Goal: Transaction & Acquisition: Purchase product/service

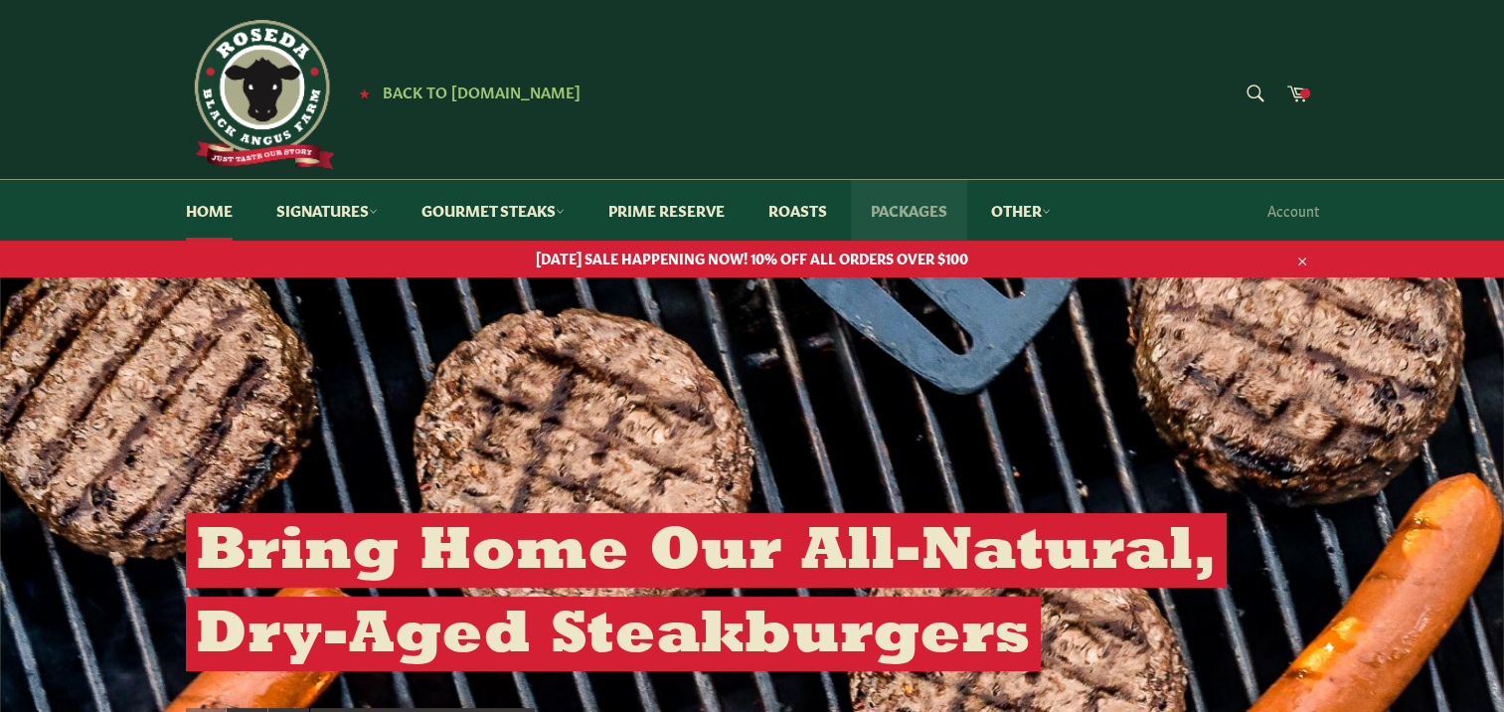
click at [929, 211] on link "Packages" at bounding box center [909, 210] width 116 height 61
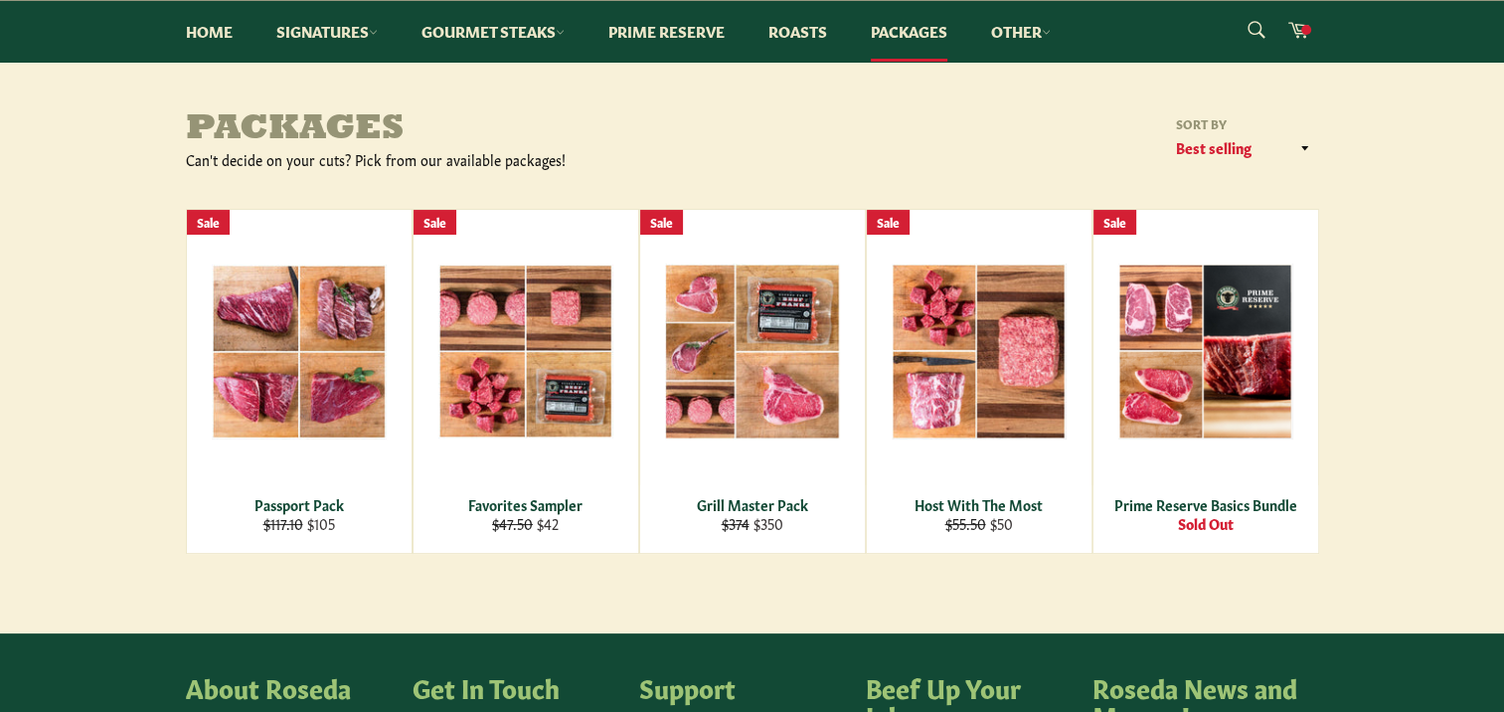
scroll to position [199, 0]
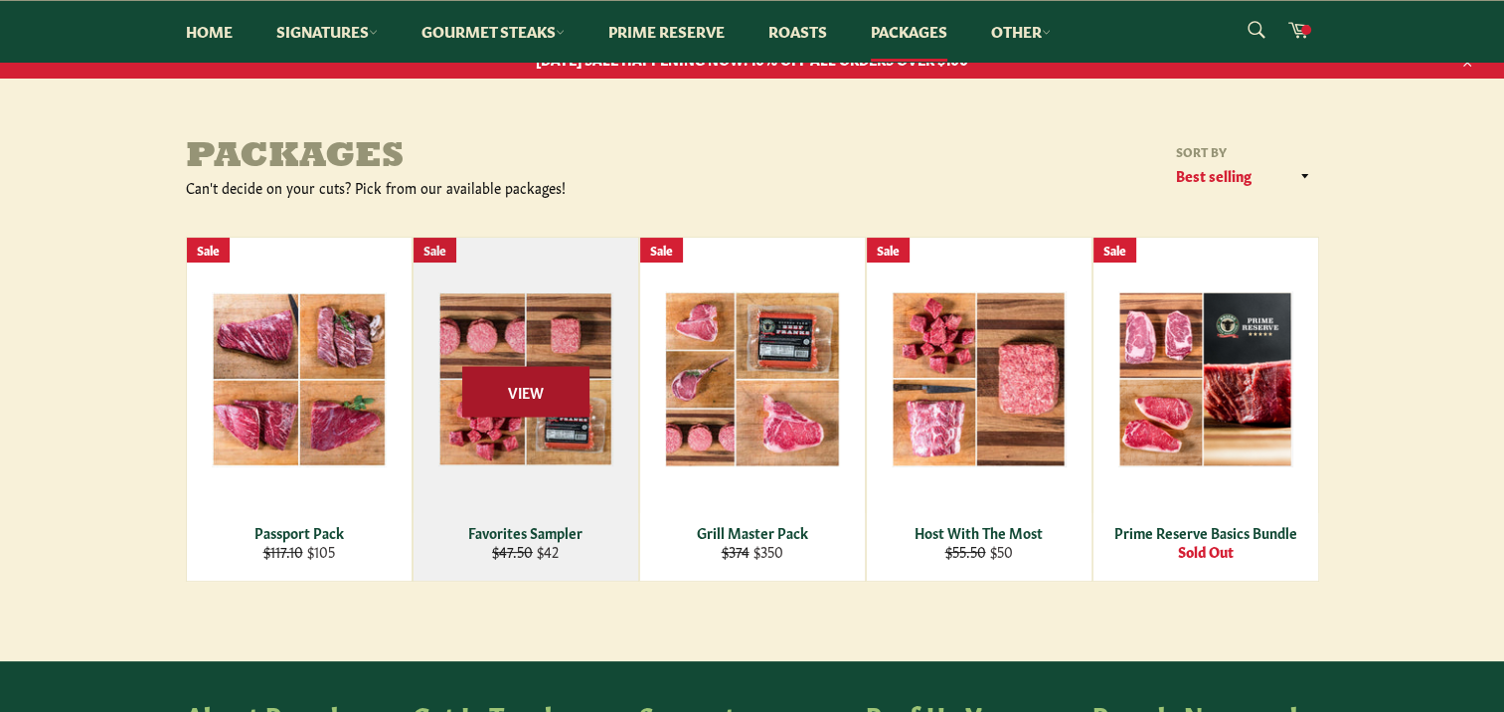
click at [536, 386] on span "View" at bounding box center [525, 391] width 127 height 51
click at [552, 445] on div "View" at bounding box center [526, 409] width 225 height 343
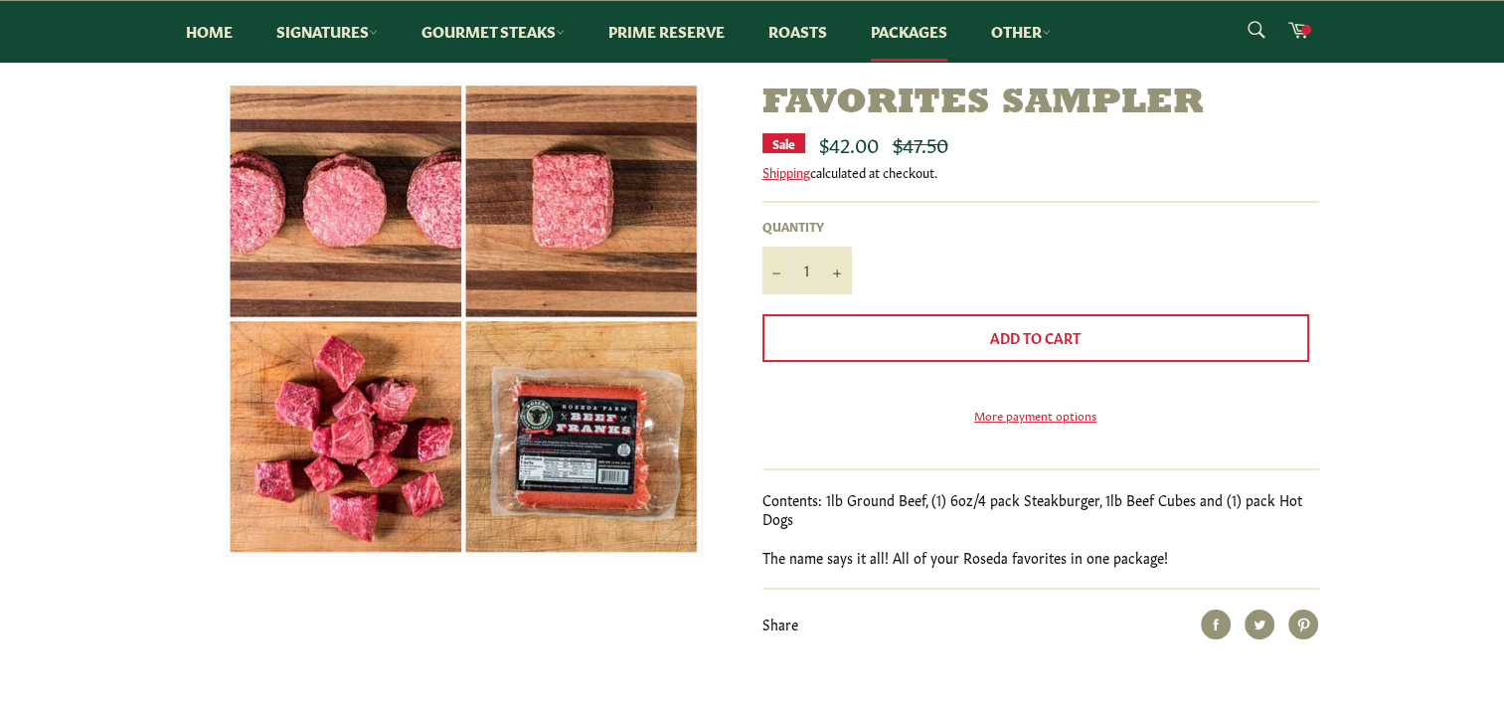
scroll to position [199, 0]
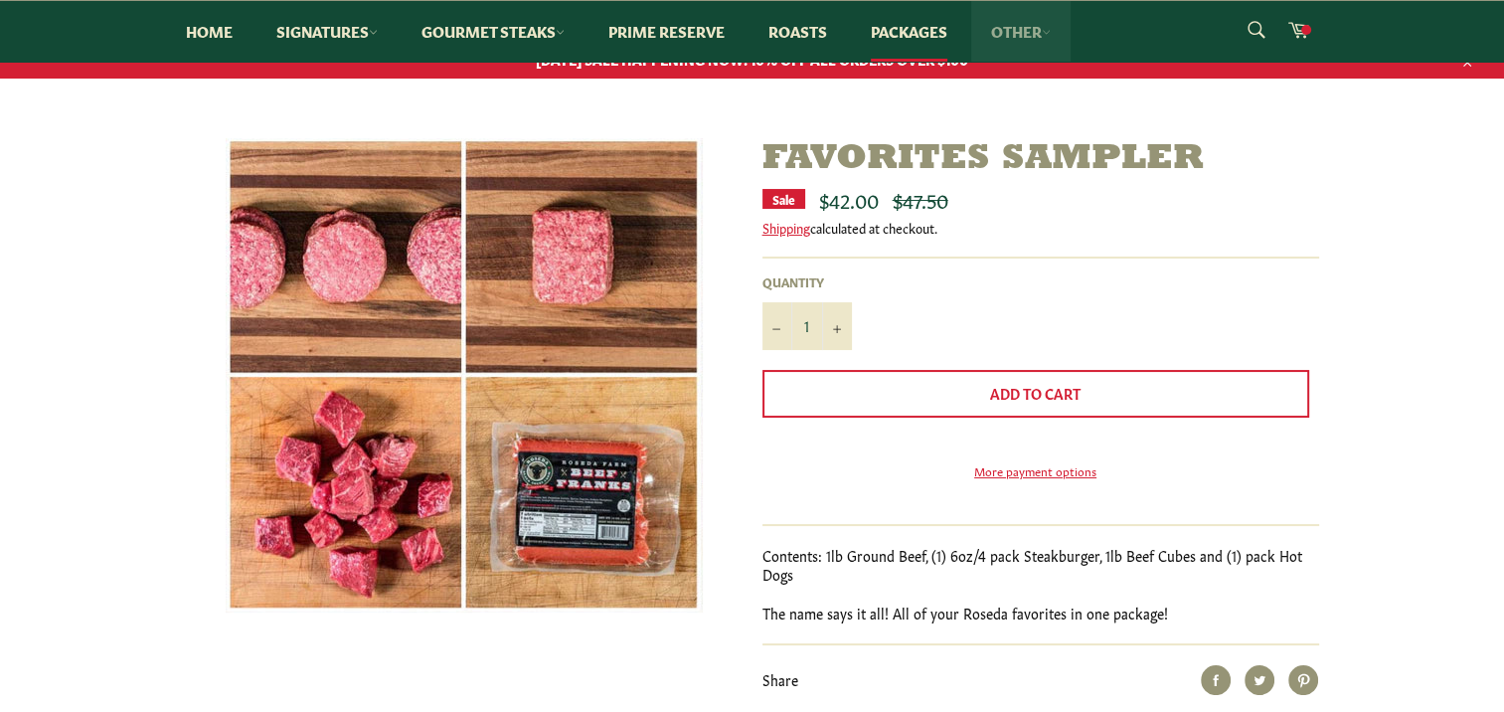
click at [1029, 33] on link "Other" at bounding box center [1020, 31] width 99 height 61
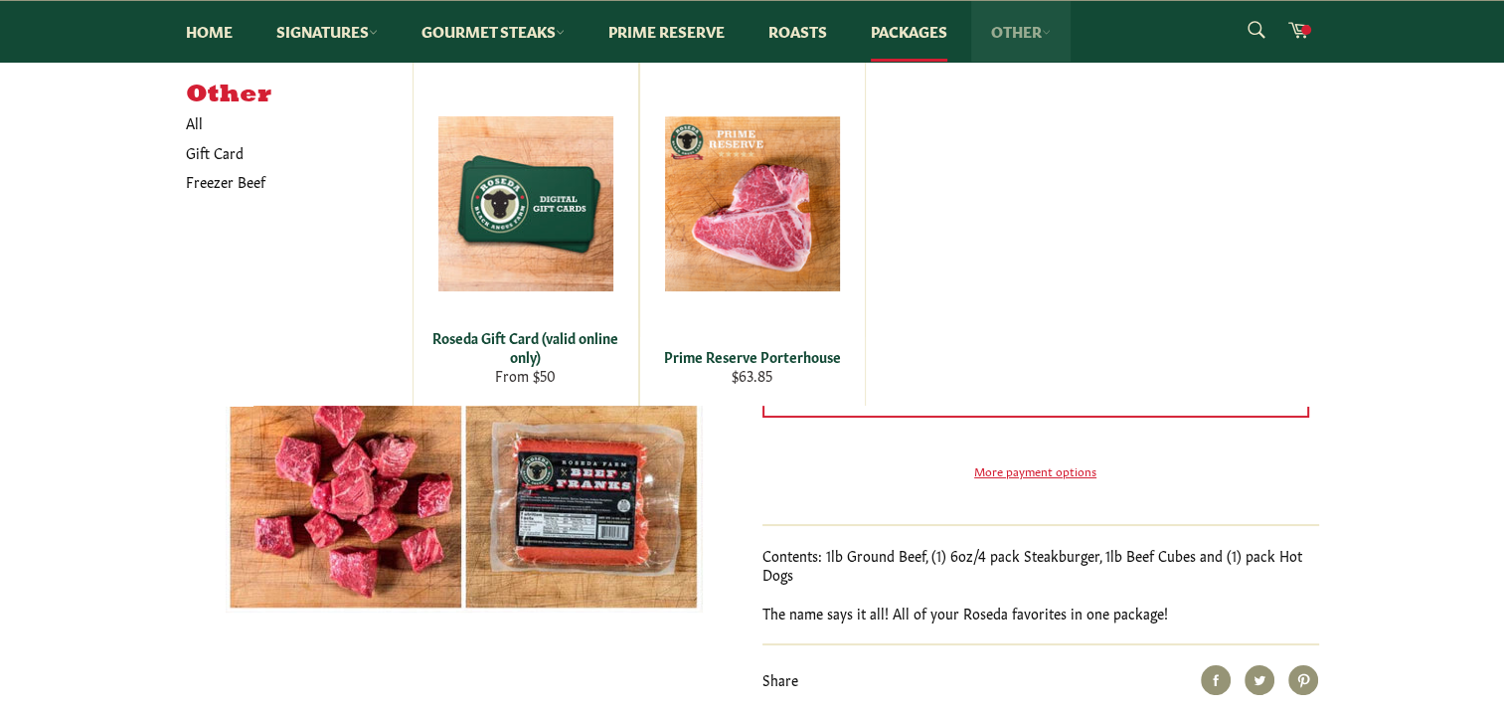
click at [1029, 33] on link "Other" at bounding box center [1020, 31] width 99 height 61
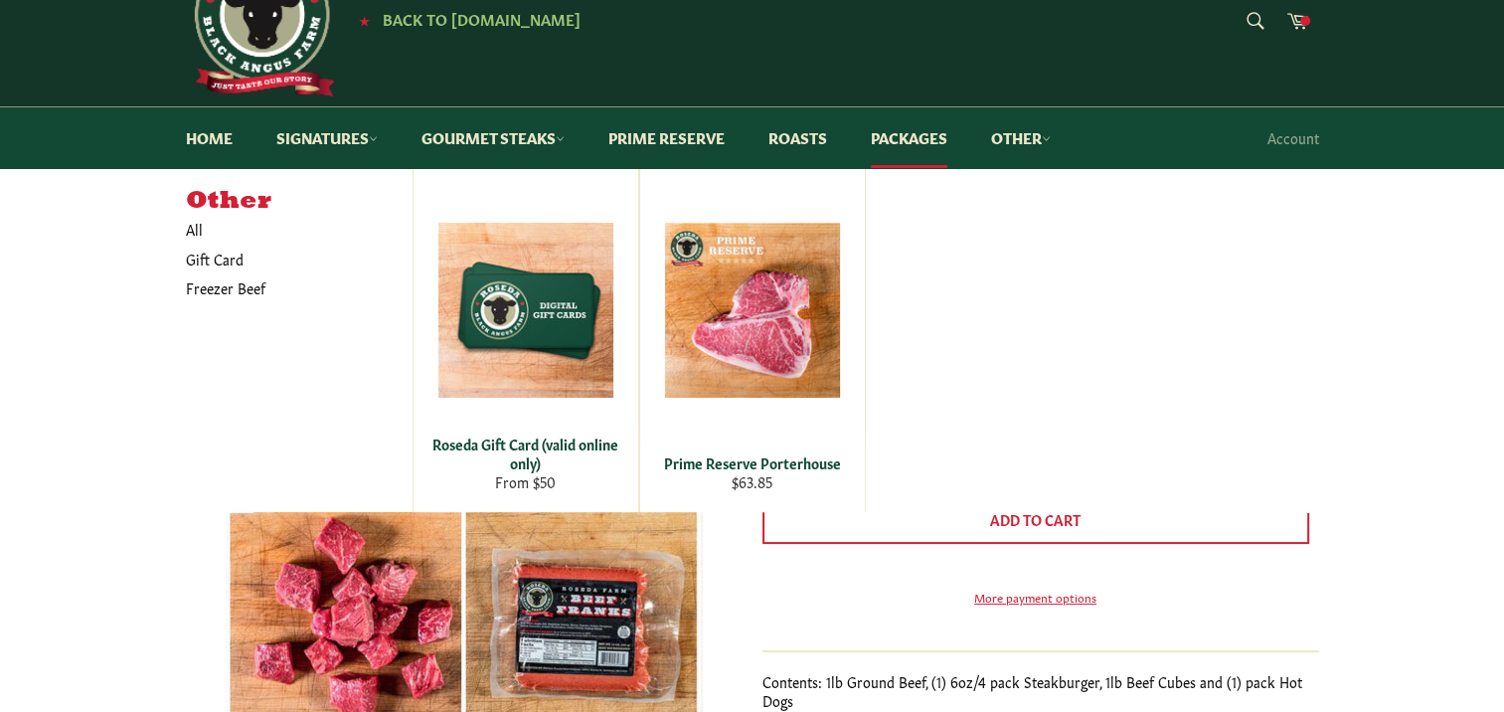
scroll to position [0, 0]
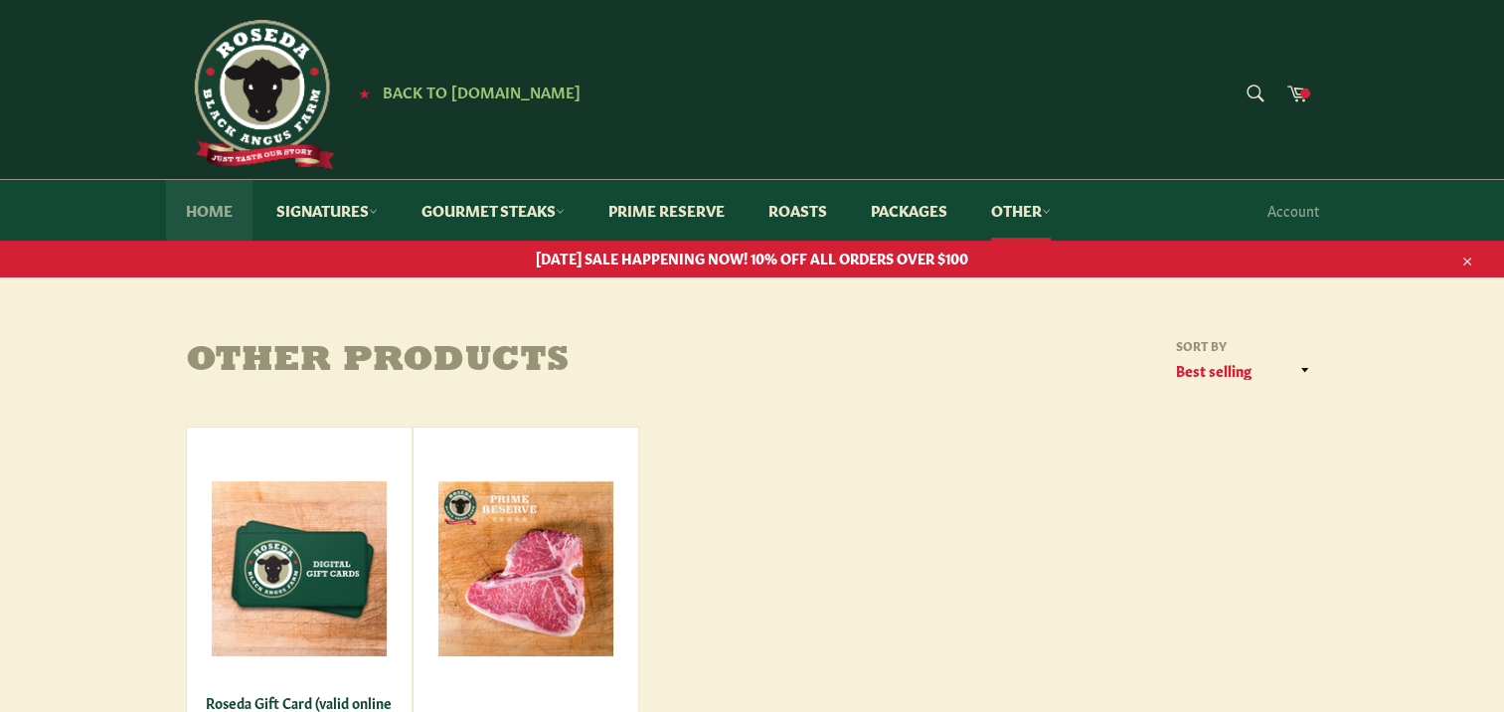
click at [213, 205] on link "Home" at bounding box center [209, 210] width 87 height 61
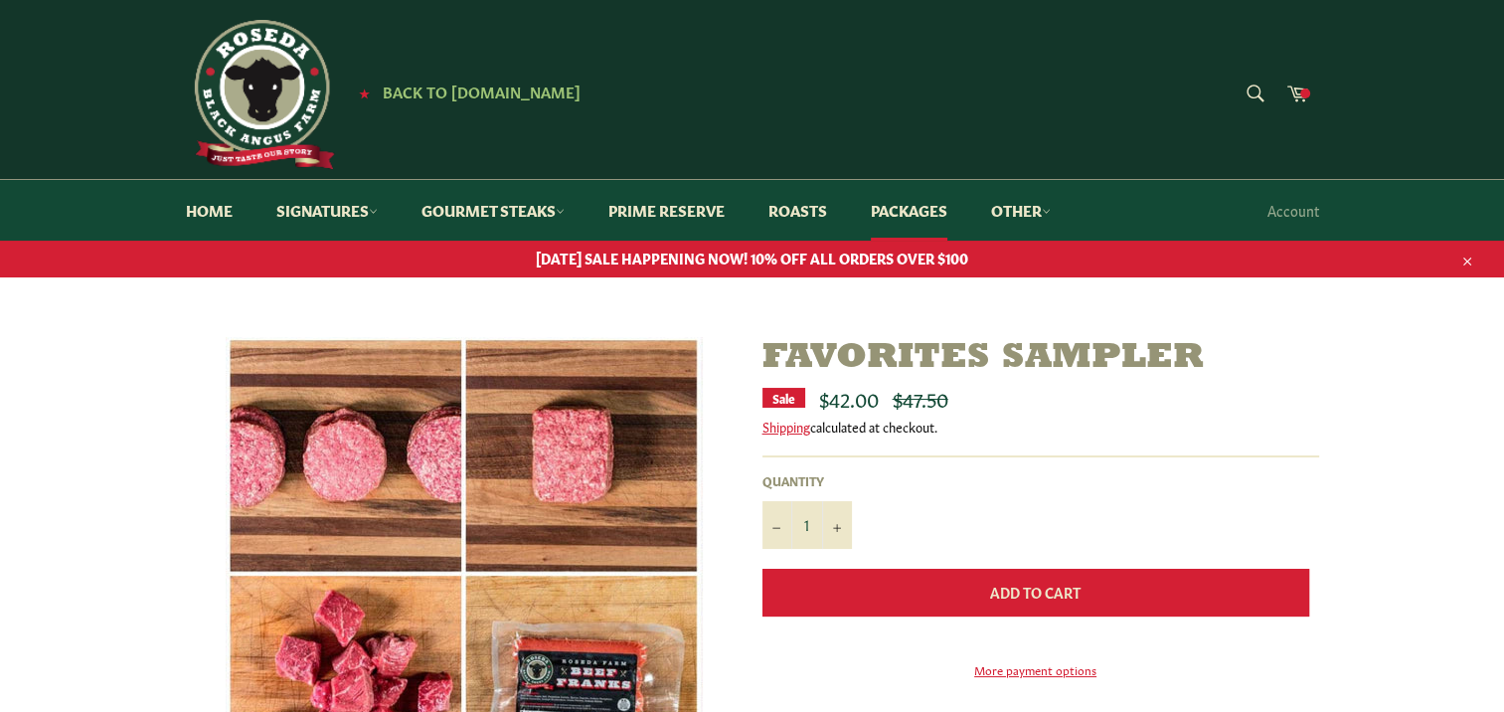
click at [1085, 587] on button "Add to Cart" at bounding box center [1036, 593] width 547 height 48
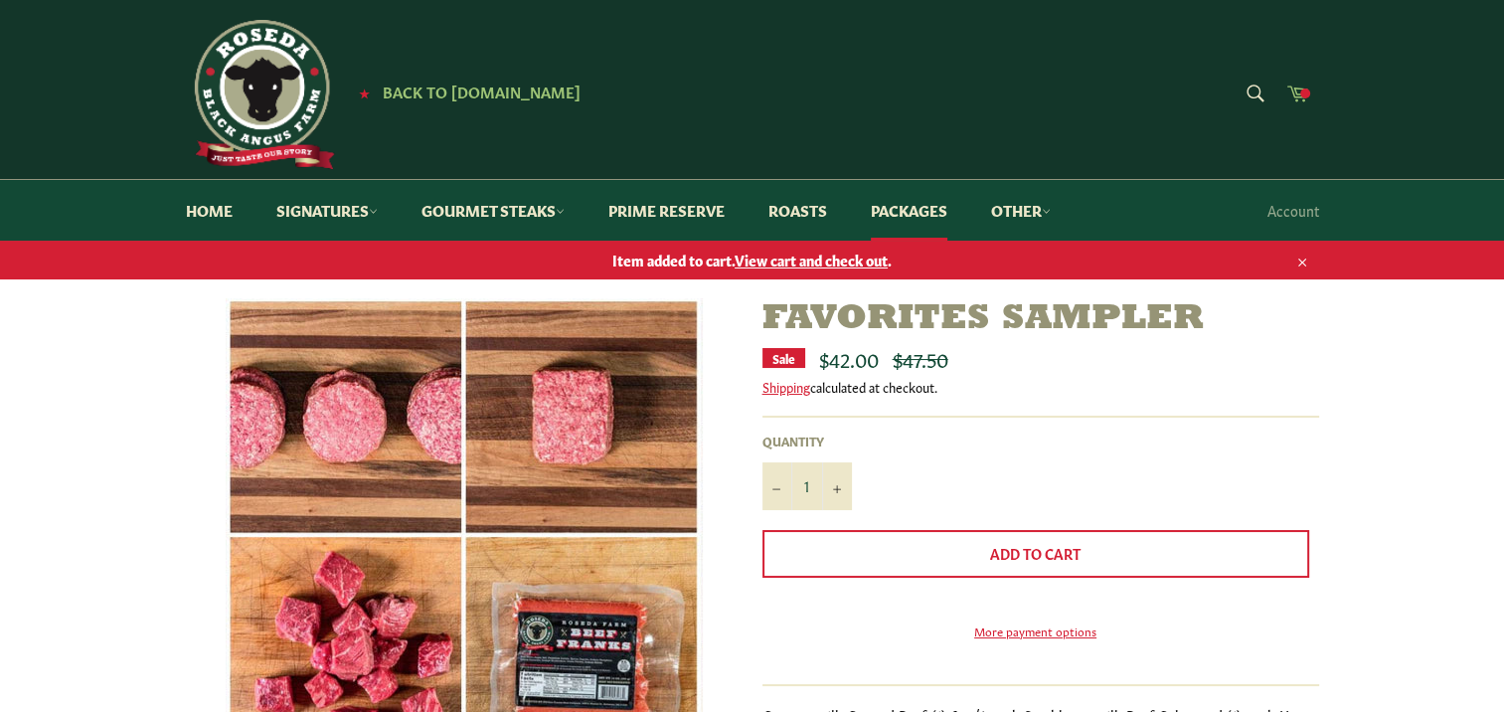
click at [1301, 91] on span at bounding box center [1306, 93] width 10 height 10
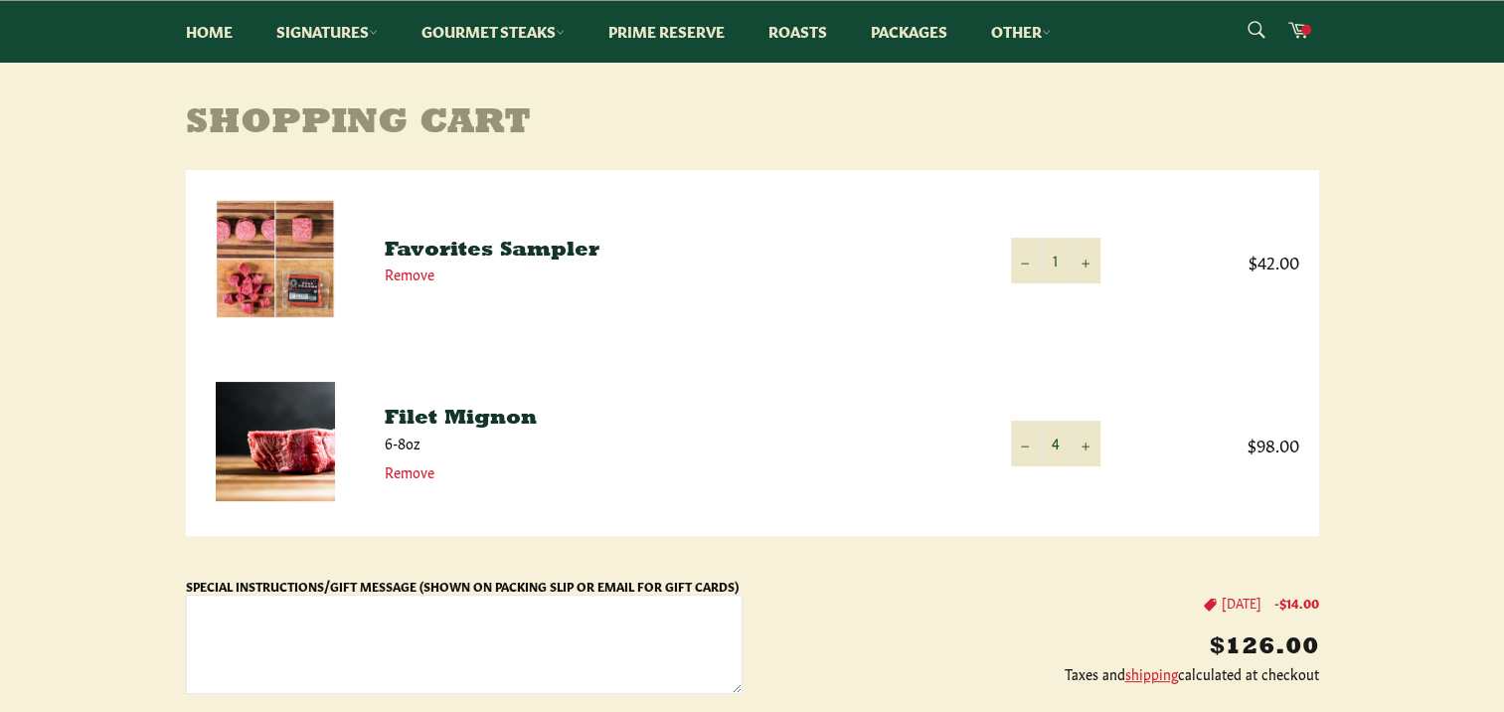
scroll to position [199, 0]
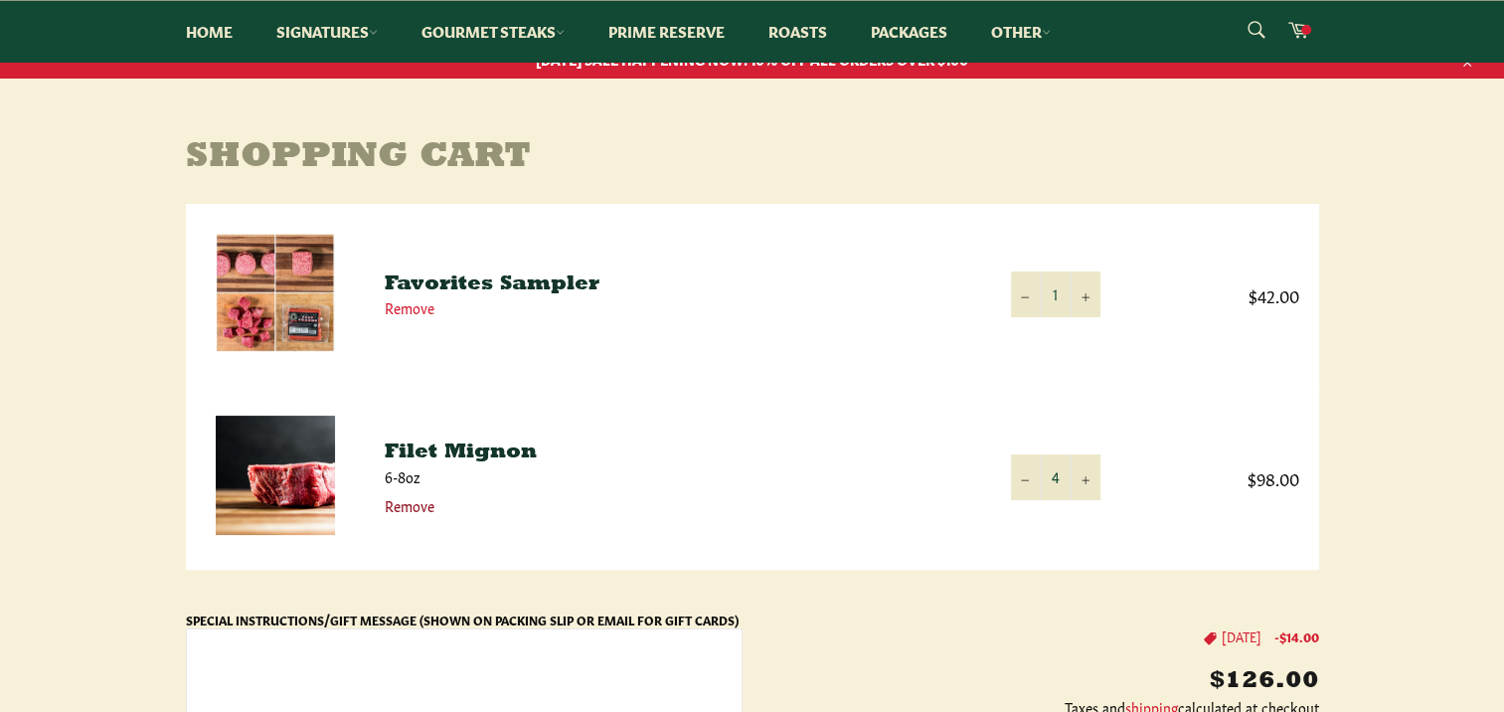
click at [414, 505] on link "Remove" at bounding box center [410, 505] width 50 height 20
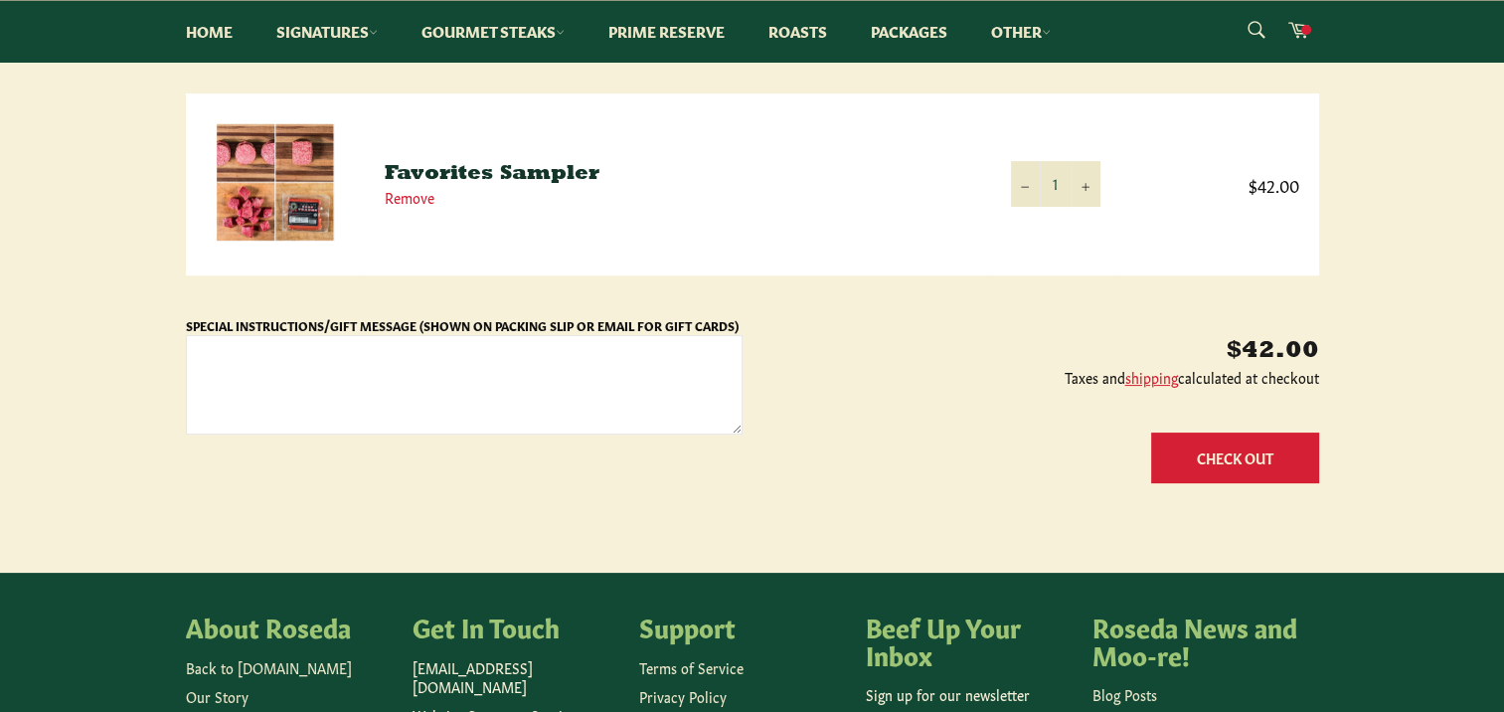
scroll to position [298, 0]
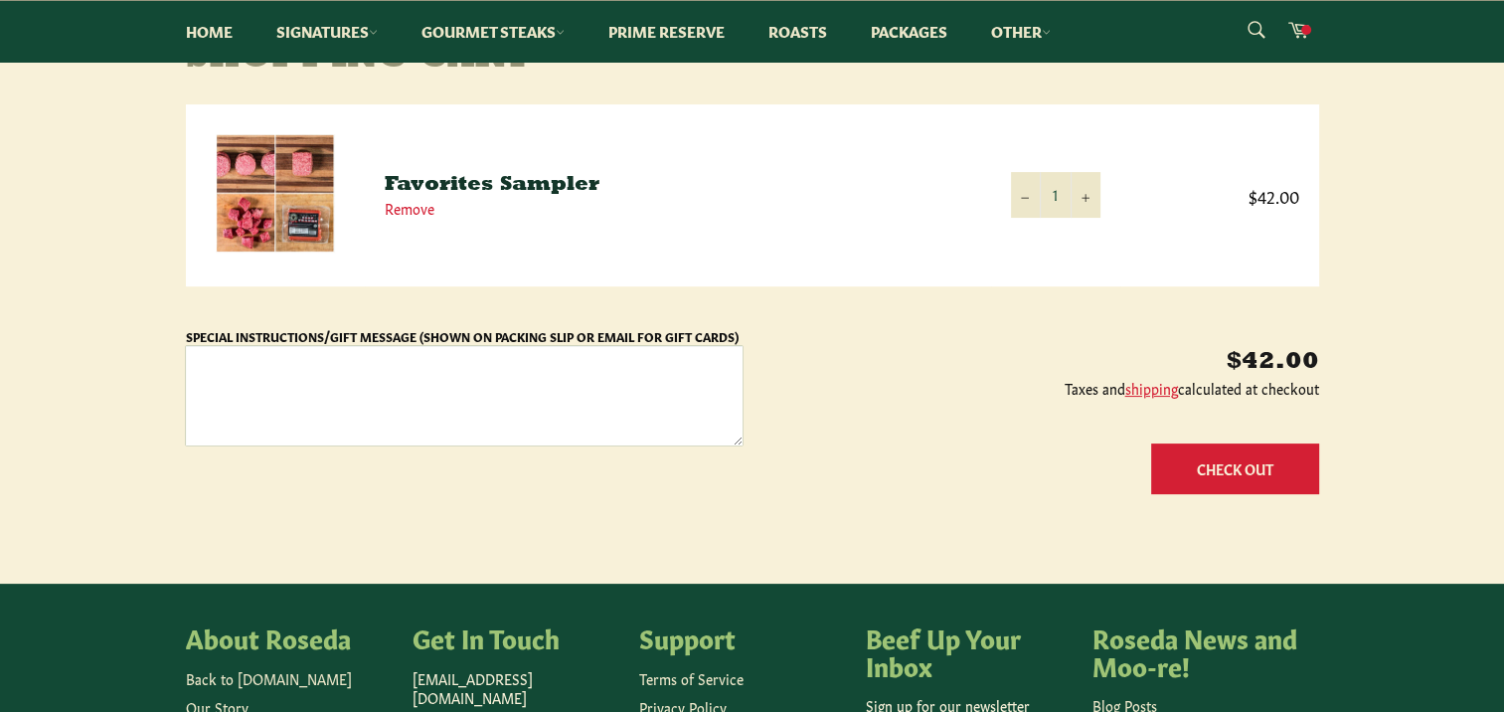
click at [377, 372] on textarea "Special Instructions/Gift Message (Shown on Packing Slip or Email for Gift Card…" at bounding box center [464, 395] width 557 height 99
click at [411, 364] on textarea "Special Instructions/Gift Message (Shown on Packing Slip or Email for Gift Card…" at bounding box center [464, 395] width 557 height 99
type textarea "E"
click at [1238, 470] on button "Check Out" at bounding box center [1235, 468] width 168 height 51
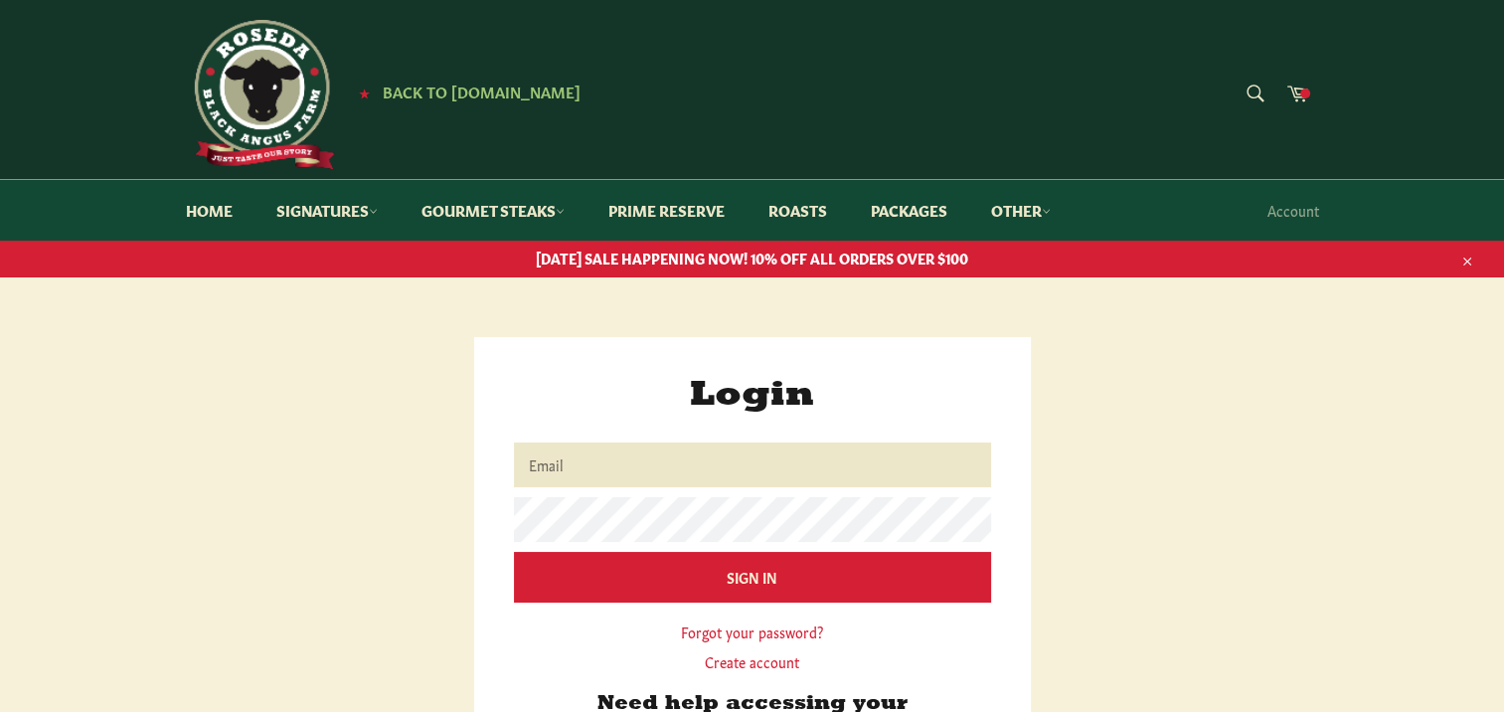
click at [585, 476] on input "Email" at bounding box center [752, 464] width 477 height 45
type input "[EMAIL_ADDRESS][DOMAIN_NAME]"
click at [760, 657] on link "Create account" at bounding box center [752, 661] width 94 height 20
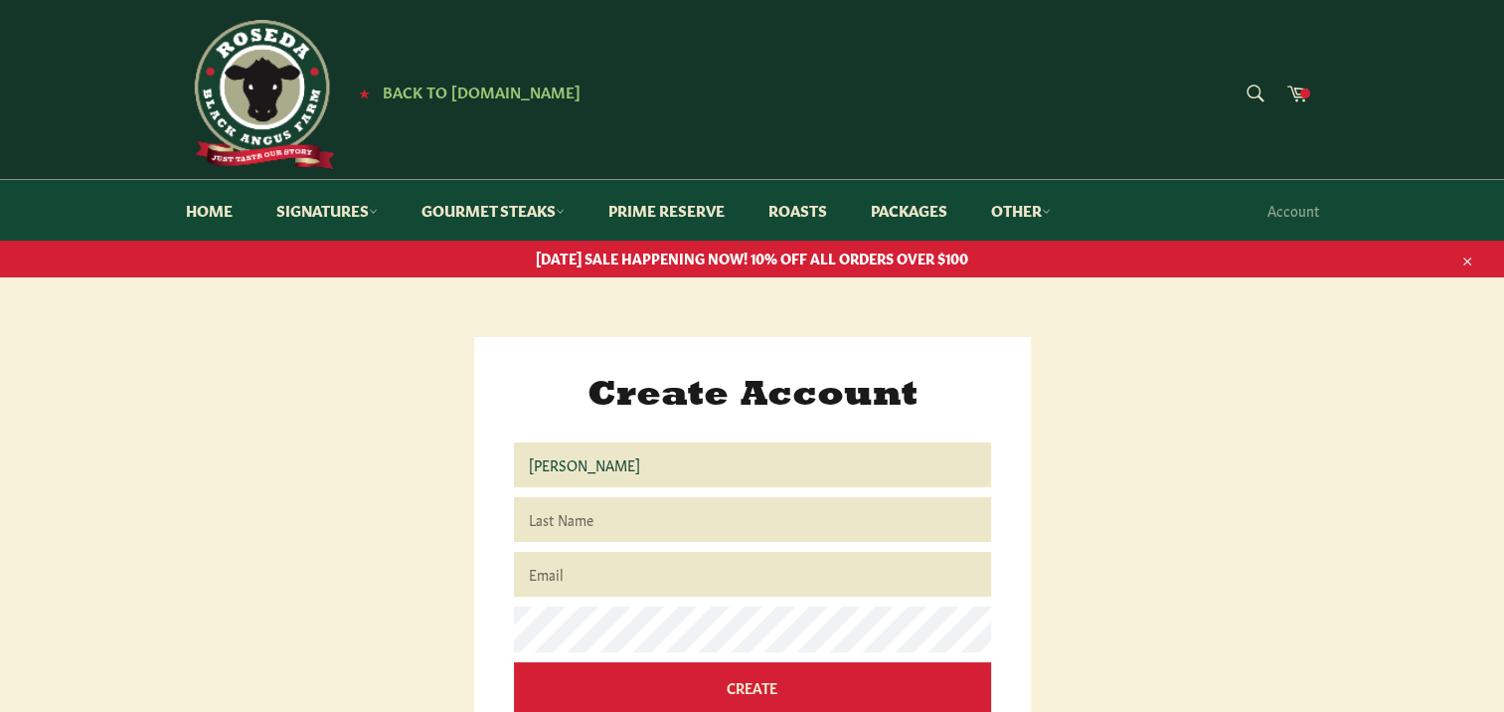
type input "[PERSON_NAME]"
type input "Thomson"
click at [620, 562] on input "Email" at bounding box center [752, 574] width 477 height 45
type input "[EMAIL_ADDRESS][DOMAIN_NAME]"
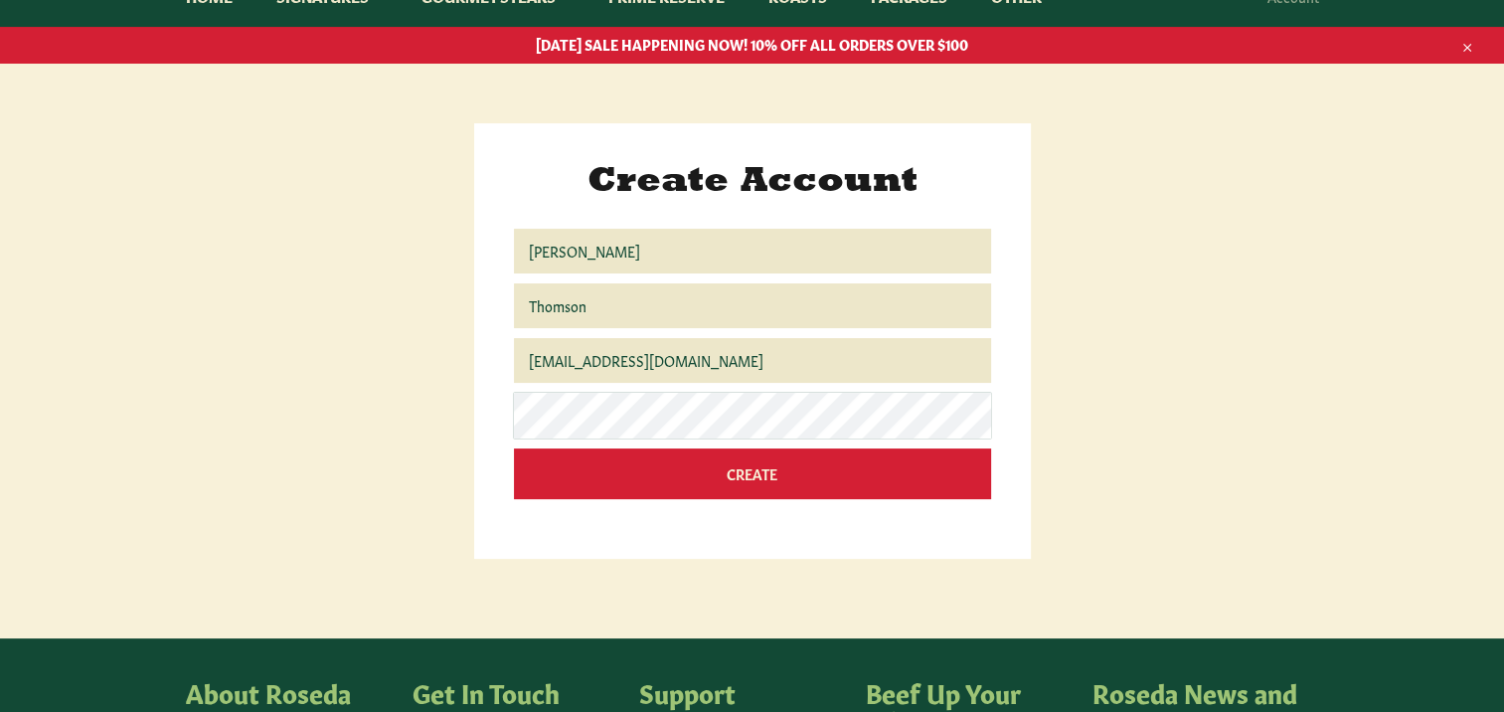
scroll to position [99, 0]
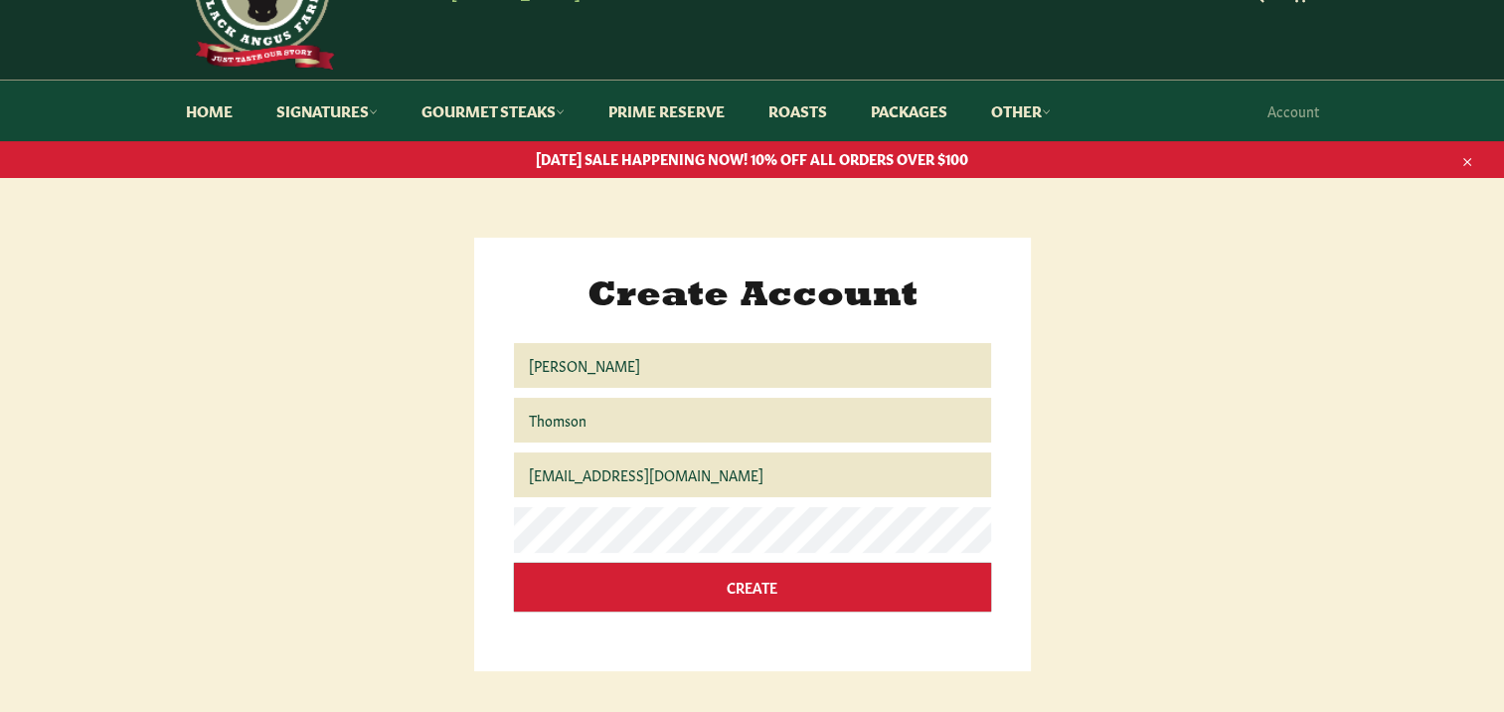
click at [770, 585] on input "Create" at bounding box center [752, 587] width 477 height 49
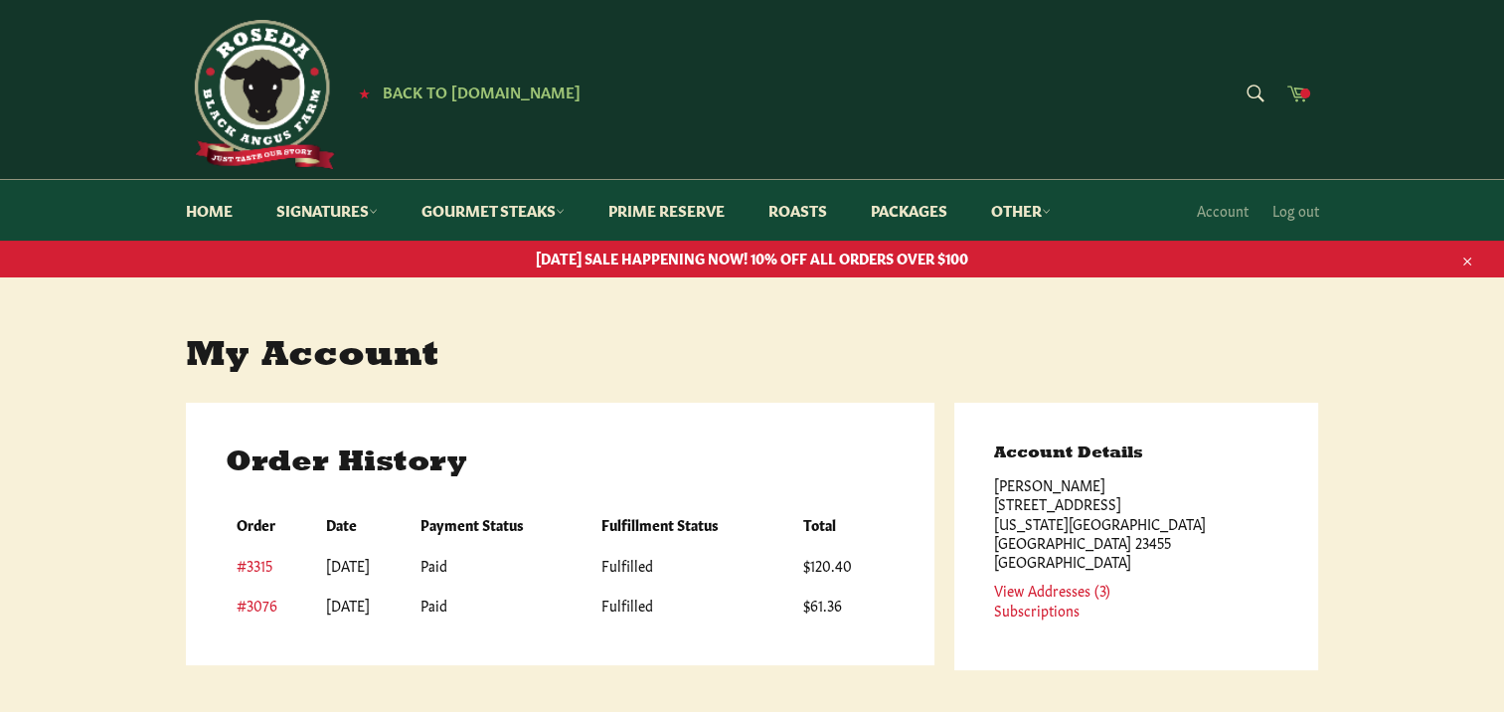
click at [1302, 95] on span at bounding box center [1306, 93] width 10 height 10
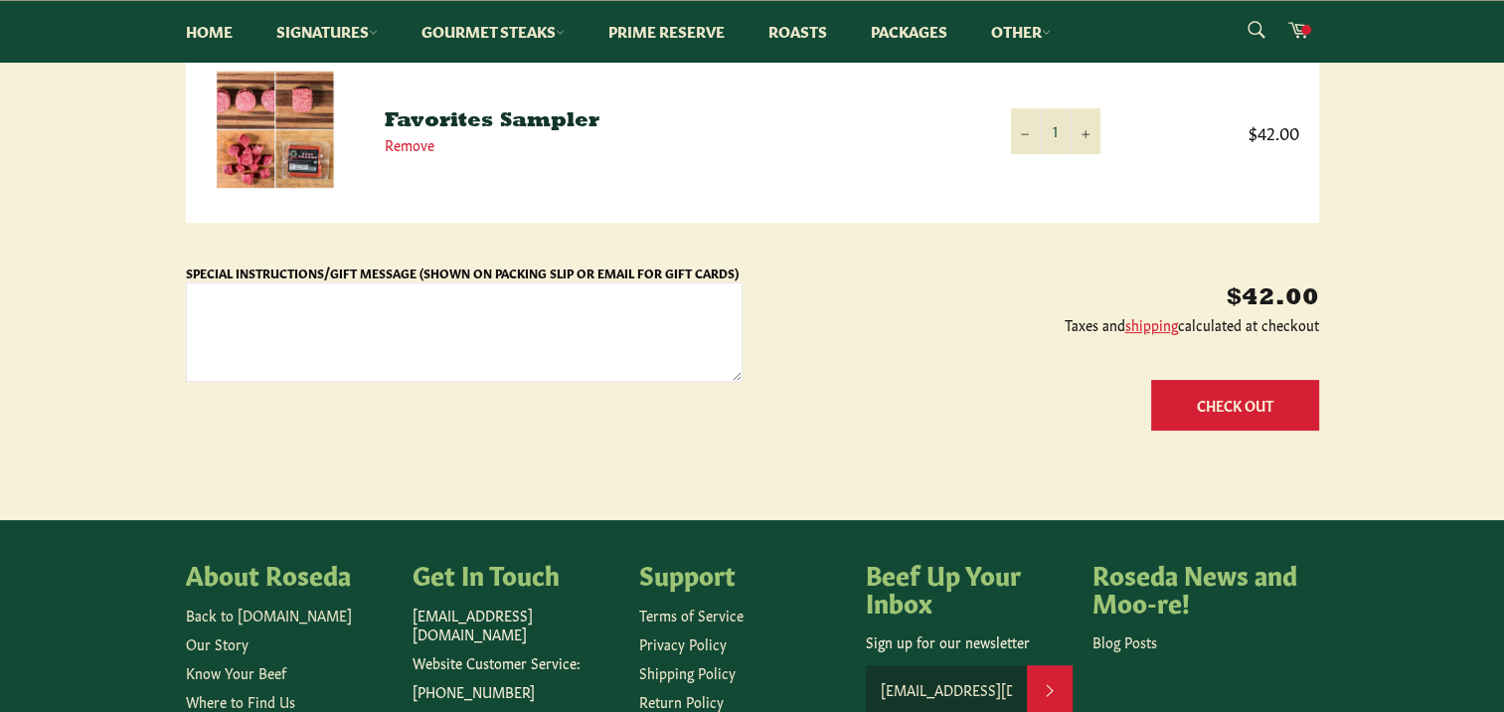
scroll to position [398, 0]
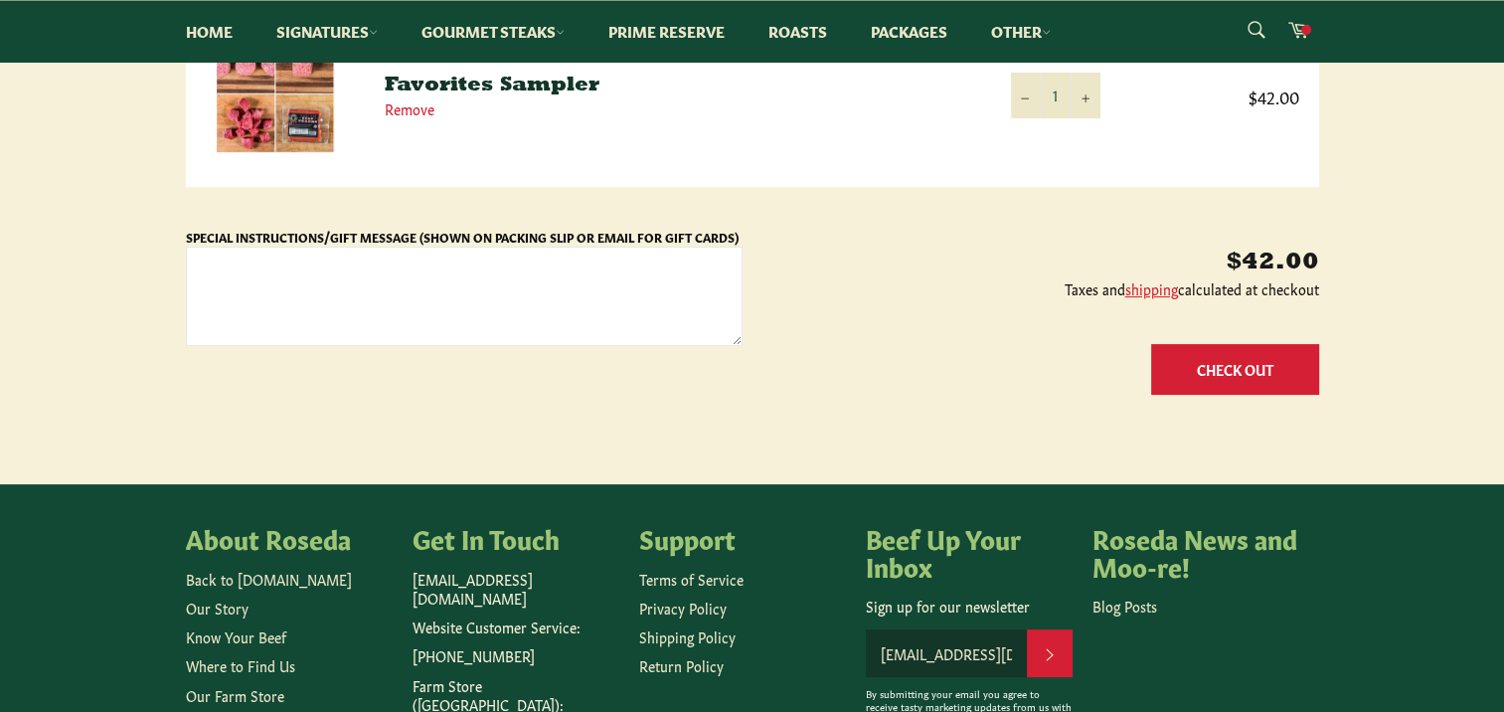
click at [1239, 366] on button "Check Out" at bounding box center [1235, 369] width 168 height 51
